Goal: Task Accomplishment & Management: Manage account settings

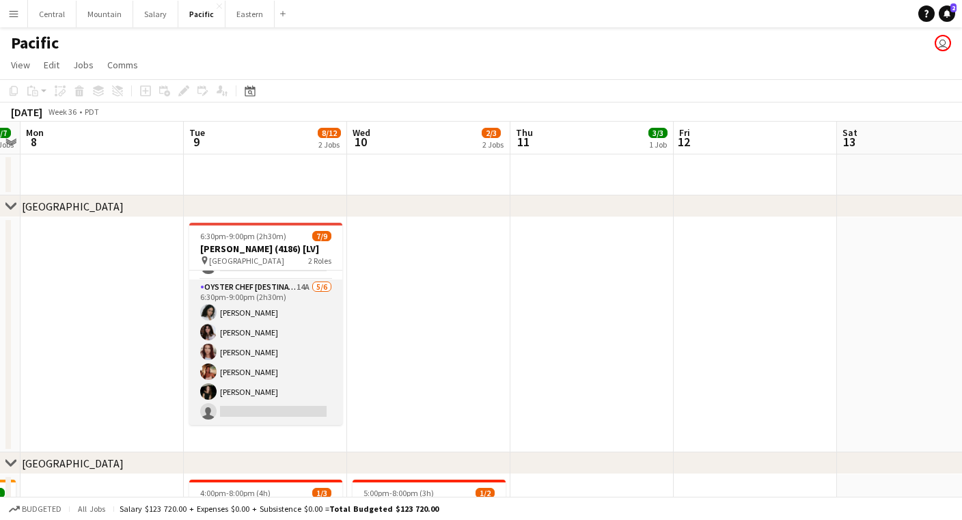
scroll to position [77, 0]
click at [298, 361] on app-card-role "Oyster Chef [DESTINATION] 14A [DATE] 6:30pm-9:00pm (2h30m) [PERSON_NAME] [PERSO…" at bounding box center [265, 352] width 153 height 146
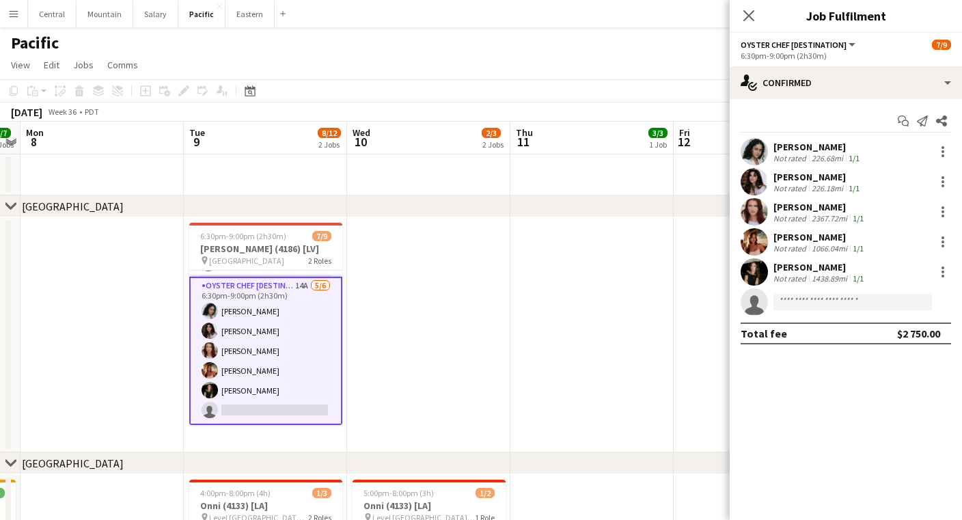
scroll to position [80, 0]
click at [245, 22] on button "Eastern Close" at bounding box center [249, 14] width 49 height 27
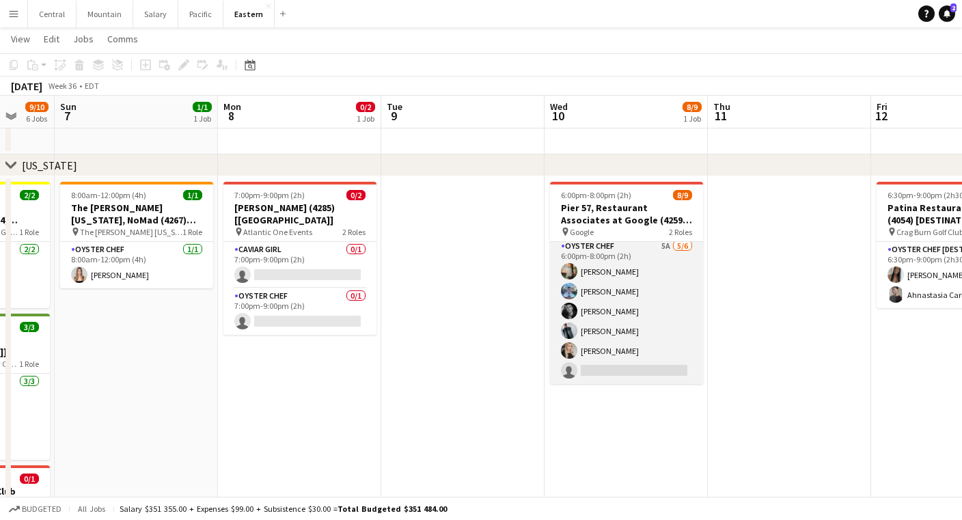
scroll to position [90, 0]
click at [599, 330] on app-card-role "Oyster Chef 5A [DATE] 6:00pm-8:00pm (2h) [PERSON_NAME] [PERSON_NAME] [PERSON_NA…" at bounding box center [626, 311] width 153 height 146
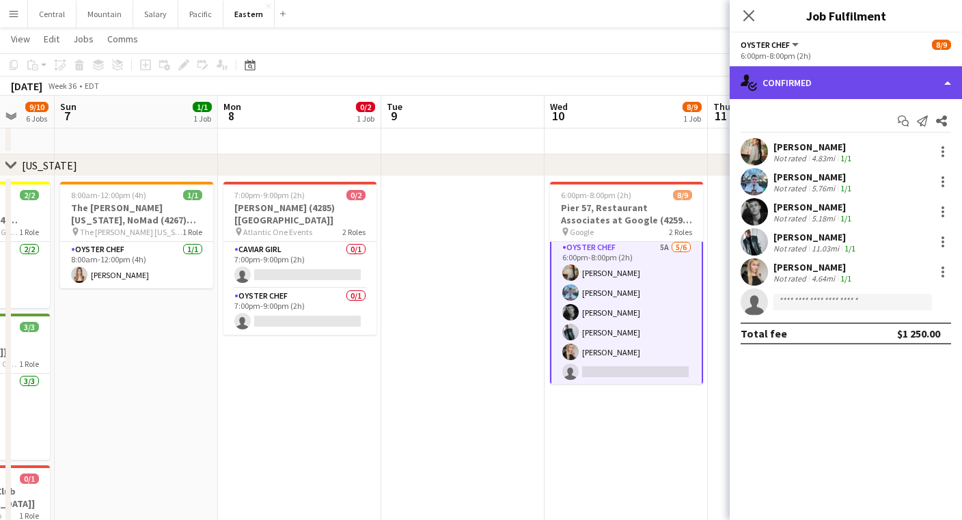
click at [822, 78] on div "single-neutral-actions-check-2 Confirmed" at bounding box center [846, 82] width 232 height 33
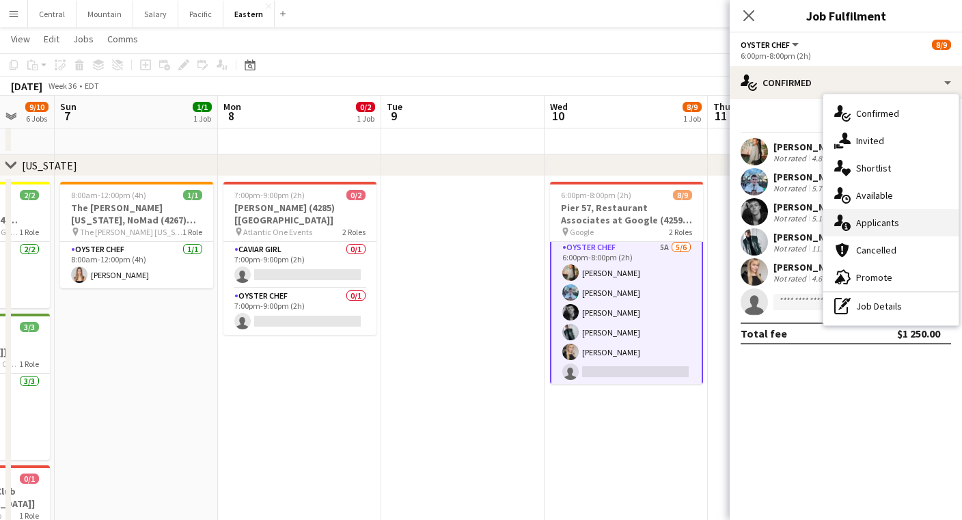
click at [864, 226] on div "single-neutral-actions-information Applicants" at bounding box center [890, 222] width 135 height 27
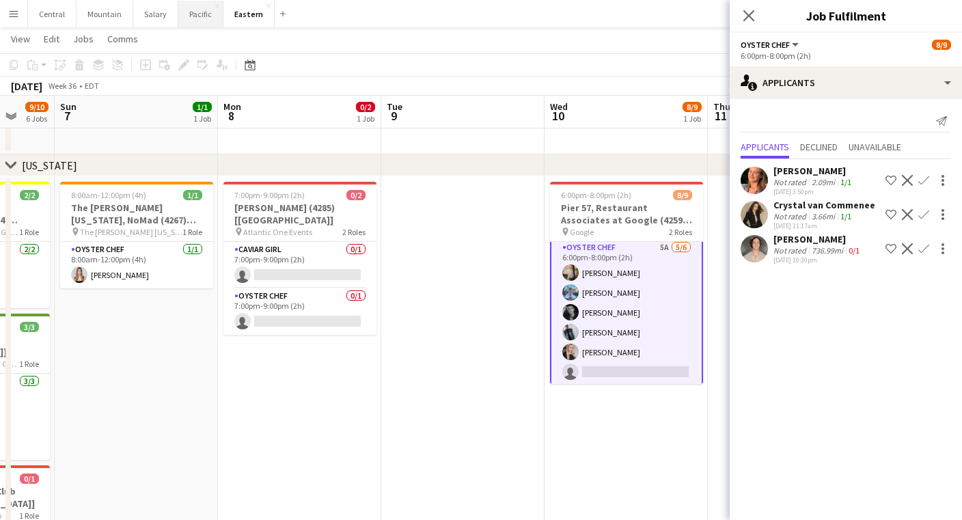
click at [191, 24] on button "Pacific Close" at bounding box center [200, 14] width 45 height 27
